Goal: Find contact information: Find contact information

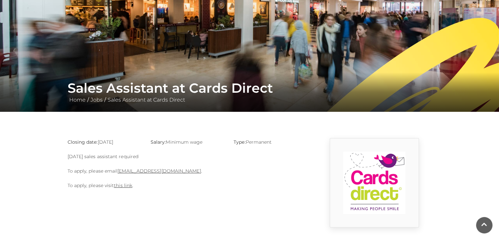
scroll to position [69, 0]
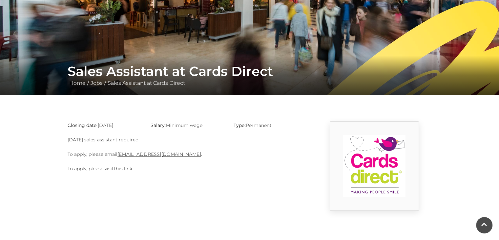
click at [128, 170] on link "this link" at bounding box center [123, 169] width 18 height 6
click at [167, 152] on link "[EMAIL_ADDRESS][DOMAIN_NAME]" at bounding box center [159, 154] width 83 height 6
click at [304, 234] on body "Skip to Navigation Skip to Content Toggle navigation .st5{fill:none;stroke:#FFF…" at bounding box center [249, 168] width 499 height 475
drag, startPoint x: 198, startPoint y: 152, endPoint x: 119, endPoint y: 145, distance: 79.4
click at [119, 145] on div "Closing date: [DATE] Salary: Minimum wage Type: Permanent [DATE] sales assistan…" at bounding box center [188, 165] width 250 height 89
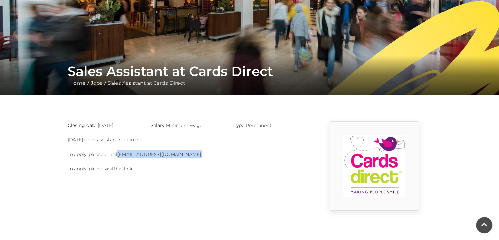
copy p "[EMAIL_ADDRESS][DOMAIN_NAME] ."
click at [222, 141] on p "[DATE] sales assistant required" at bounding box center [188, 140] width 240 height 8
